Goal: Obtain resource: Obtain resource

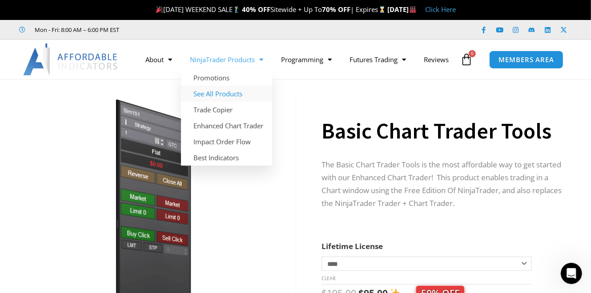
click at [225, 86] on link "See All Products" at bounding box center [226, 94] width 91 height 16
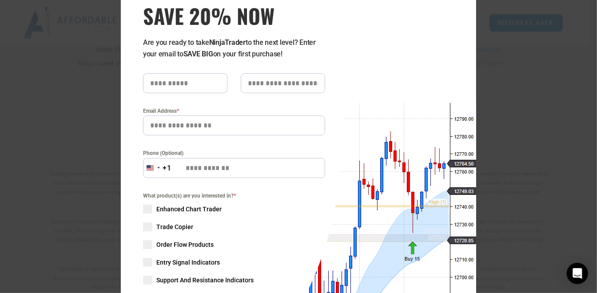
scroll to position [184, 0]
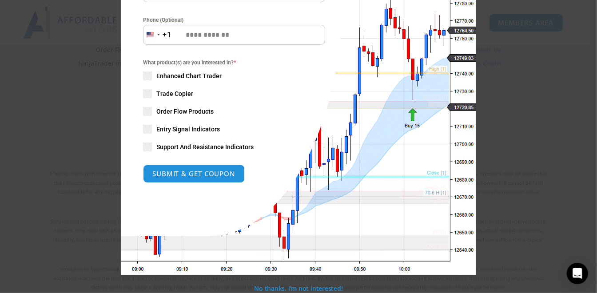
click at [181, 76] on span "Enhanced Chart Trader" at bounding box center [188, 76] width 65 height 9
click at [145, 96] on span at bounding box center [147, 93] width 9 height 9
click at [143, 114] on span at bounding box center [147, 111] width 9 height 9
click at [145, 125] on div "What product(s) are you interested in? * Enhanced Chart Trader Trade Copier Ord…" at bounding box center [234, 104] width 182 height 93
click at [143, 146] on span at bounding box center [147, 147] width 9 height 9
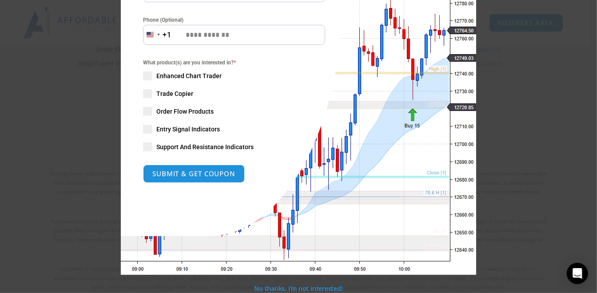
drag, startPoint x: 143, startPoint y: 132, endPoint x: 148, endPoint y: 133, distance: 5.8
click at [143, 132] on span at bounding box center [147, 129] width 9 height 9
click at [144, 76] on span at bounding box center [147, 76] width 9 height 9
drag, startPoint x: 146, startPoint y: 95, endPoint x: 146, endPoint y: 105, distance: 10.2
click at [146, 96] on span at bounding box center [147, 93] width 9 height 9
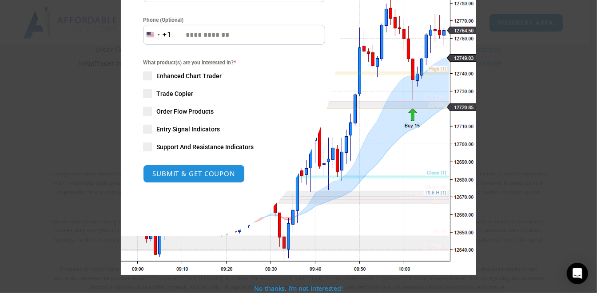
drag, startPoint x: 142, startPoint y: 111, endPoint x: 144, endPoint y: 118, distance: 7.2
click at [143, 112] on span at bounding box center [147, 111] width 9 height 9
click at [143, 131] on span at bounding box center [147, 129] width 9 height 9
drag, startPoint x: 140, startPoint y: 148, endPoint x: 151, endPoint y: 147, distance: 10.7
click at [143, 147] on span at bounding box center [147, 147] width 9 height 9
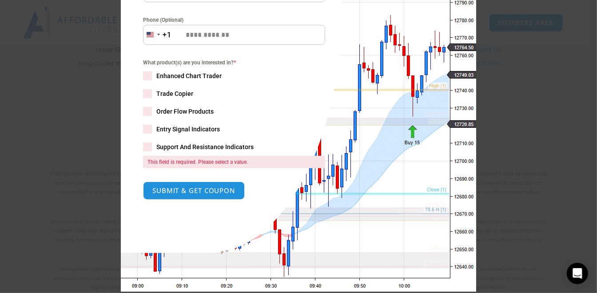
click at [196, 188] on button "SUBMIT & GET COUPON" at bounding box center [194, 191] width 102 height 18
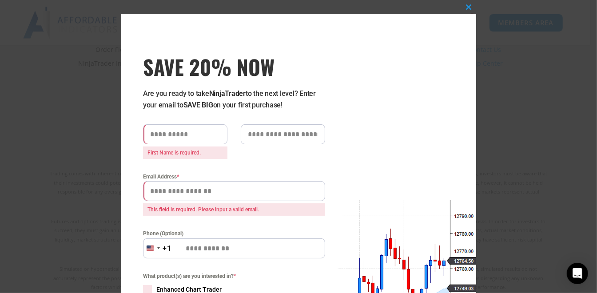
scroll to position [0, 0]
